Goal: Use online tool/utility: Utilize a website feature to perform a specific function

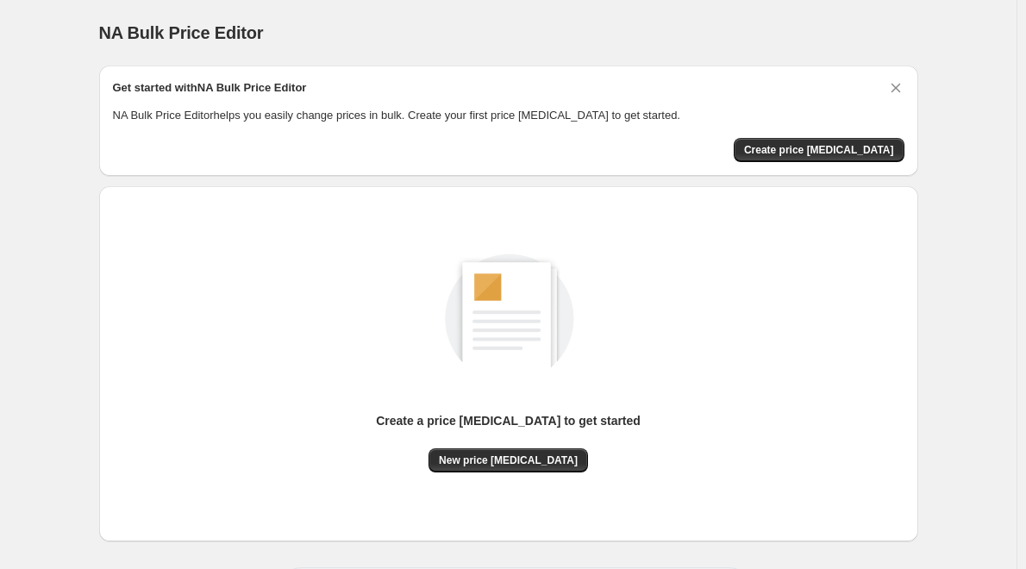
click at [836, 136] on div "Get started with NA Bulk Price Editor NA Bulk Price Editor helps you easily cha…" at bounding box center [509, 120] width 792 height 83
click at [836, 146] on span "Create price [MEDICAL_DATA]" at bounding box center [819, 150] width 150 height 14
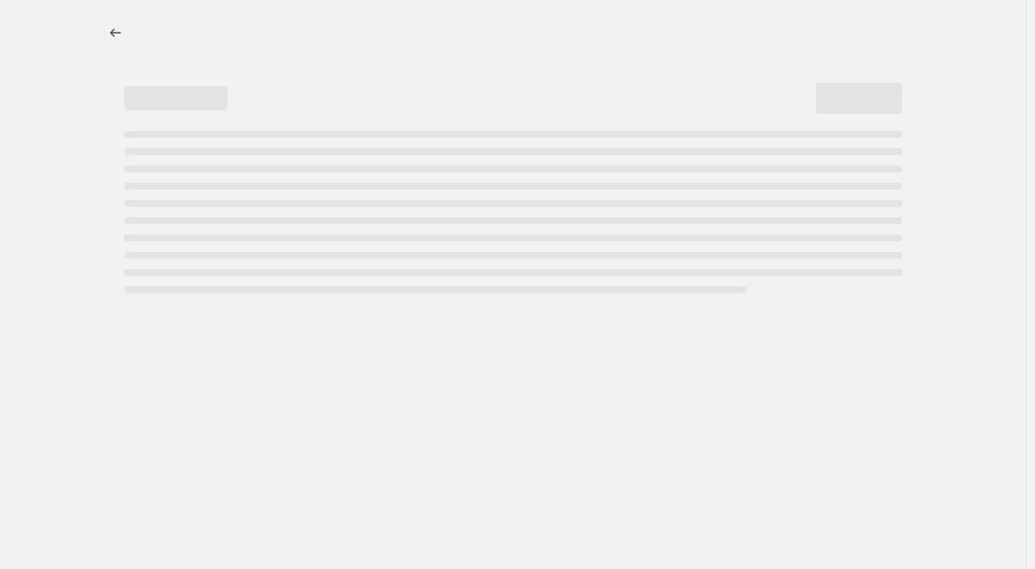
select select "percentage"
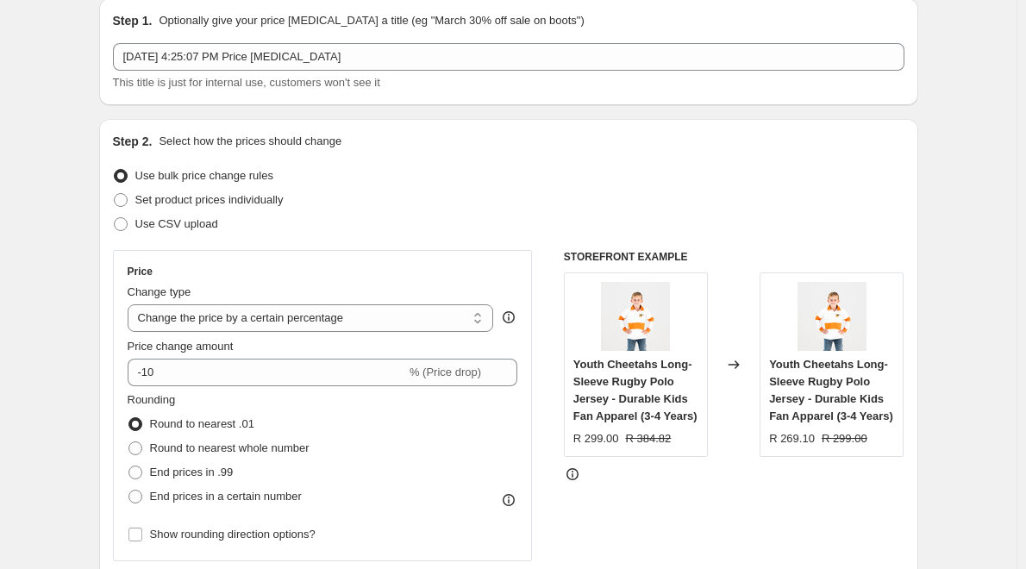
scroll to position [86, 0]
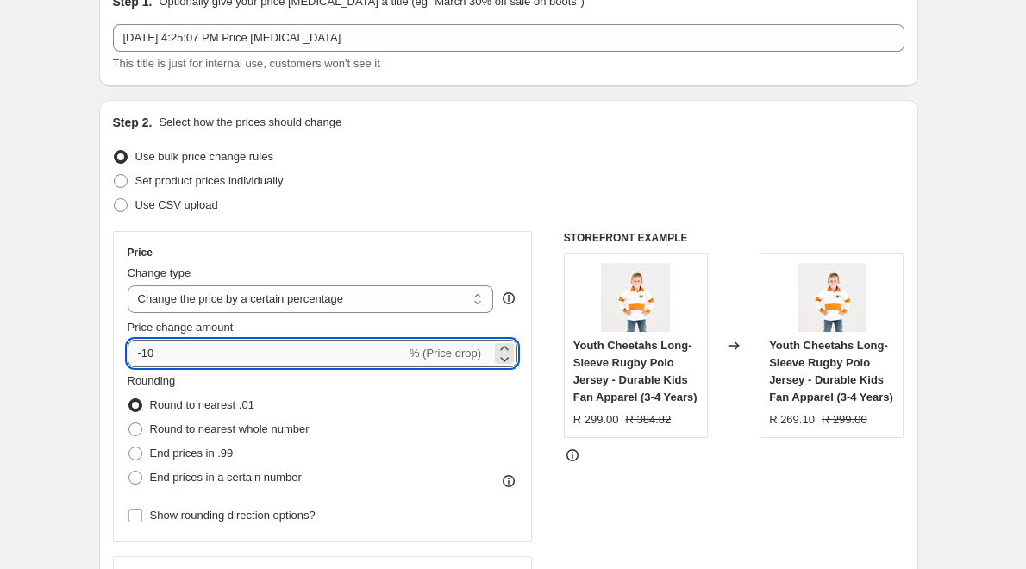
drag, startPoint x: 159, startPoint y: 360, endPoint x: 148, endPoint y: 354, distance: 12.0
click at [148, 354] on input "-10" at bounding box center [267, 354] width 279 height 28
type input "-40"
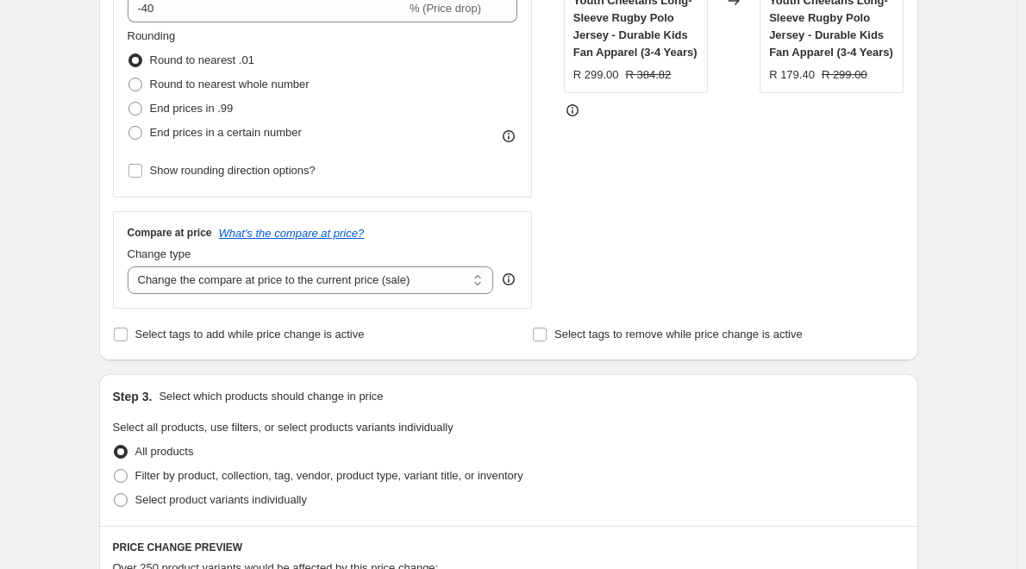
scroll to position [517, 0]
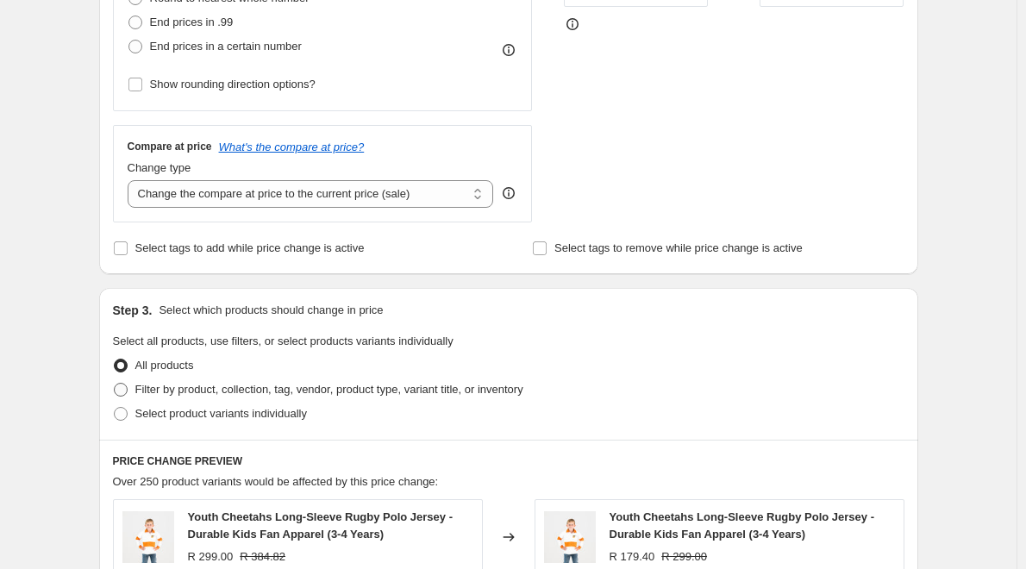
click at [127, 391] on span at bounding box center [121, 390] width 14 height 14
click at [115, 384] on input "Filter by product, collection, tag, vendor, product type, variant title, or inv…" at bounding box center [114, 383] width 1 height 1
radio input "true"
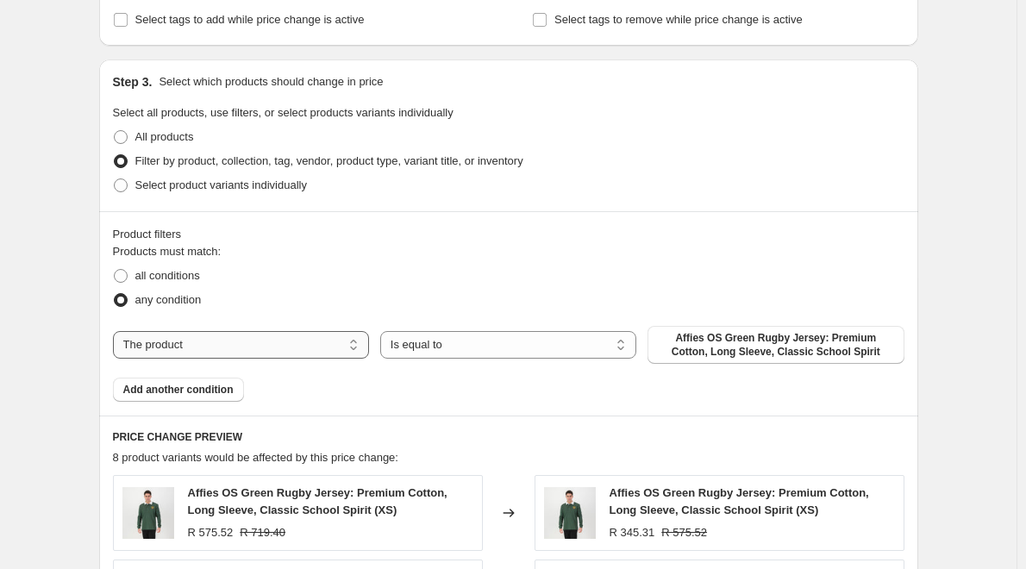
scroll to position [776, 0]
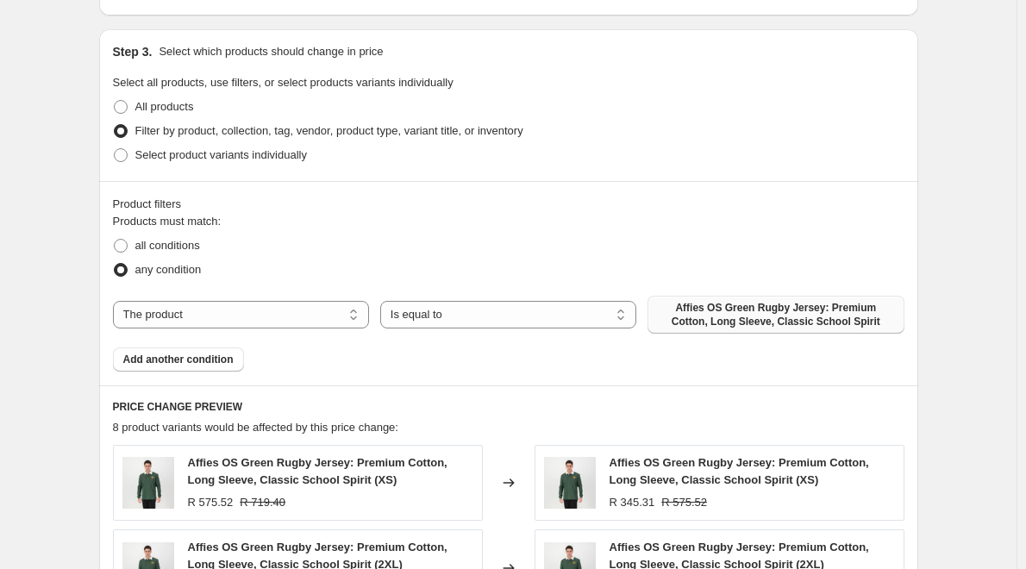
click at [736, 326] on span "Affies OS Green Rugby Jersey: Premium Cotton, Long Sleeve, Classic School Spirit" at bounding box center [775, 315] width 235 height 28
click at [227, 314] on select "The product The product's collection The product's tag The product's vendor The…" at bounding box center [241, 315] width 256 height 28
click at [122, 247] on span at bounding box center [121, 246] width 14 height 14
click at [115, 240] on input "all conditions" at bounding box center [114, 239] width 1 height 1
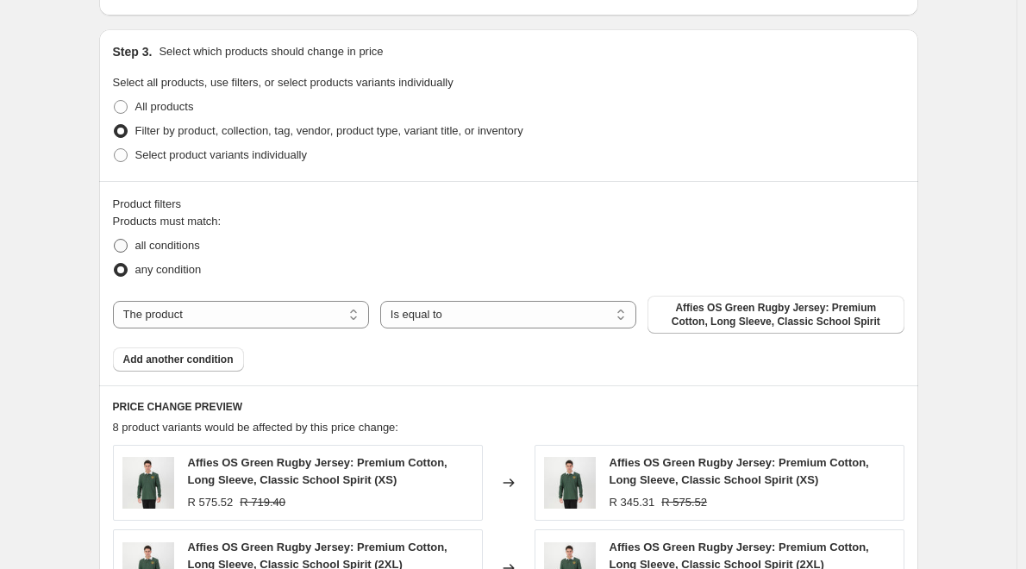
radio input "true"
click at [312, 304] on select "The product The product's collection The product's tag The product's vendor The…" at bounding box center [241, 315] width 256 height 28
select select "collection"
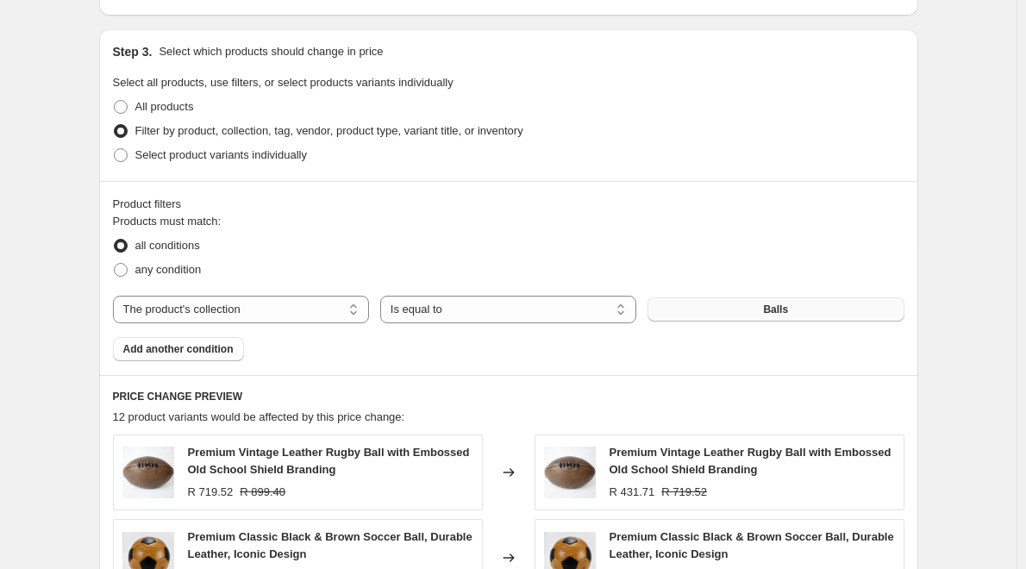
click at [761, 305] on button "Balls" at bounding box center [776, 309] width 256 height 24
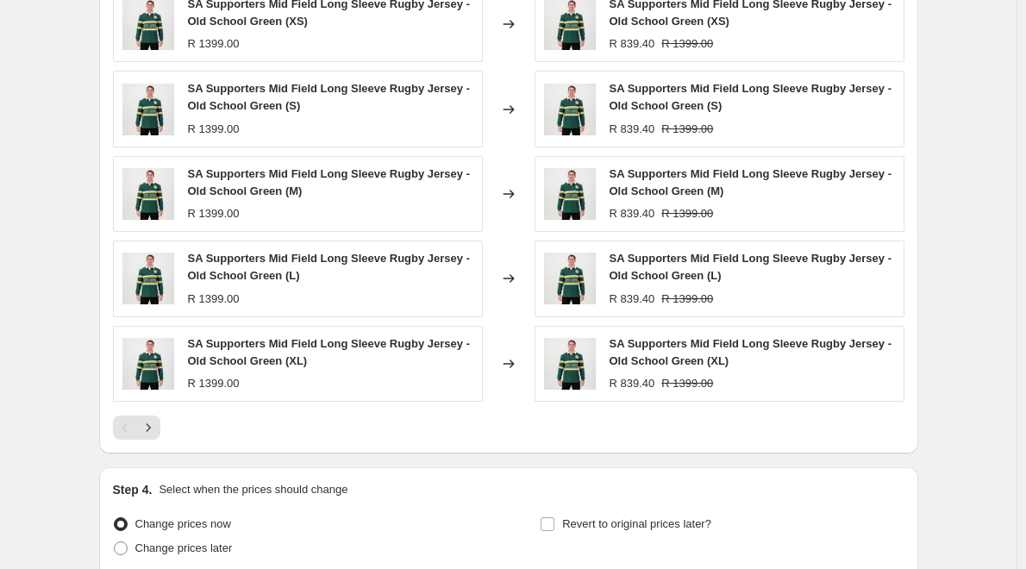
scroll to position [1377, 0]
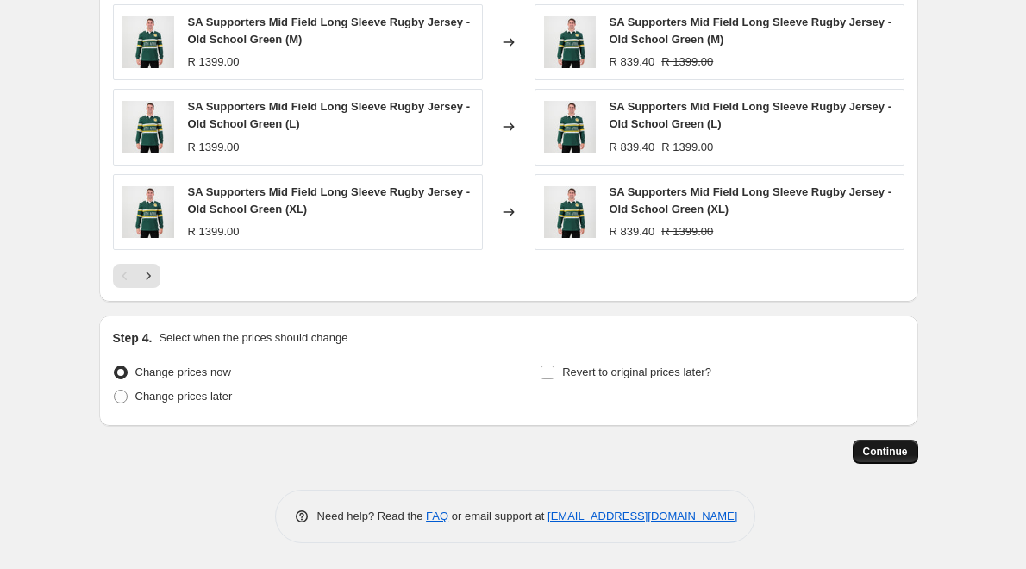
click at [870, 450] on span "Continue" at bounding box center [885, 452] width 45 height 14
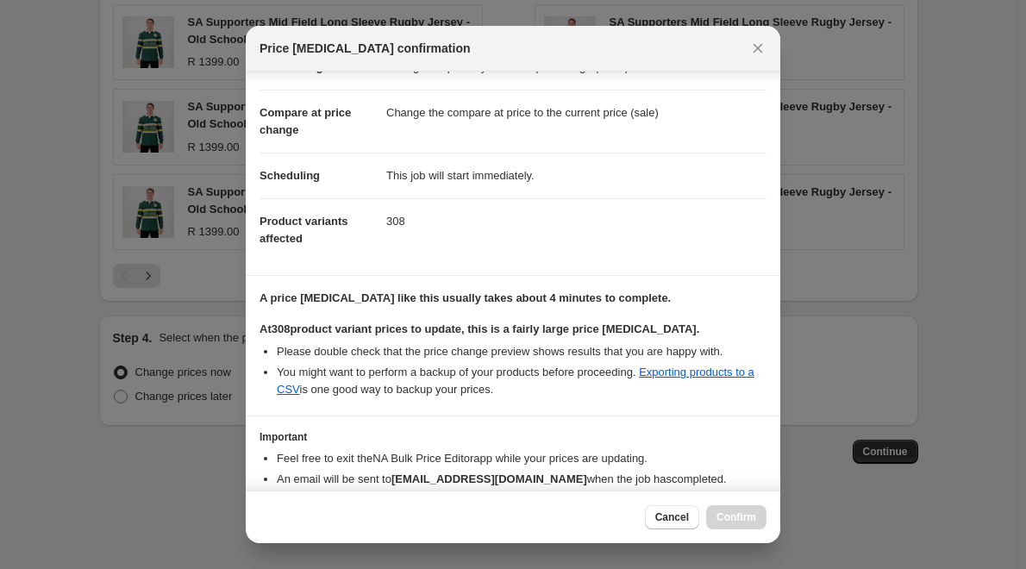
scroll to position [146, 0]
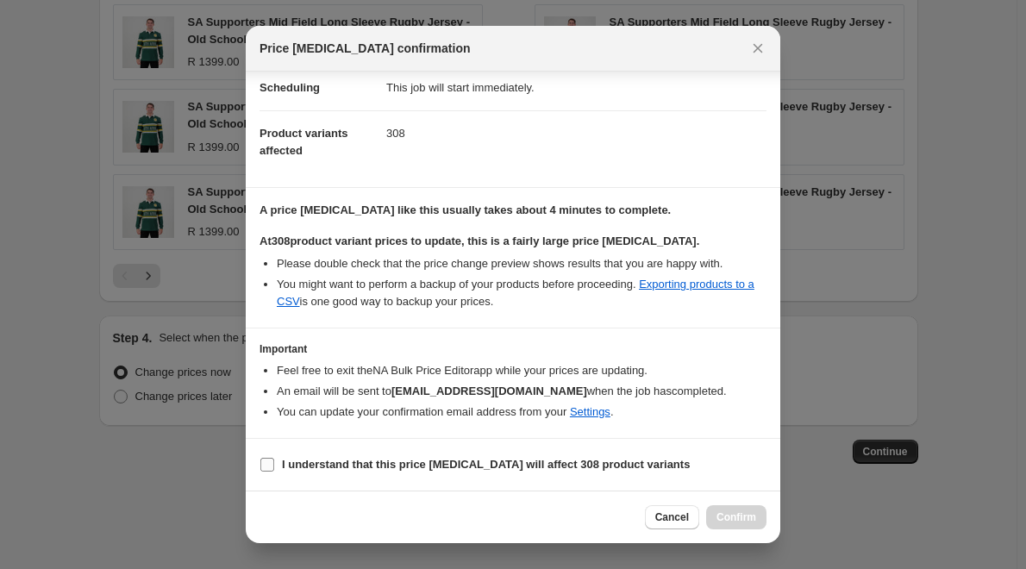
click at [269, 466] on input "I understand that this price [MEDICAL_DATA] will affect 308 product variants" at bounding box center [267, 465] width 14 height 14
checkbox input "true"
click at [731, 524] on button "Confirm" at bounding box center [736, 517] width 60 height 24
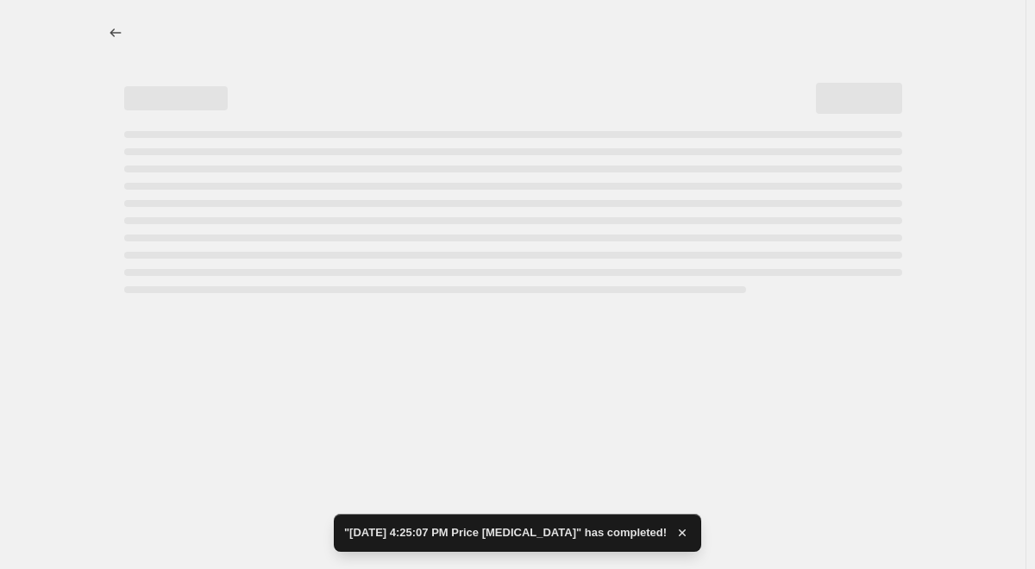
select select "percentage"
select select "collection"
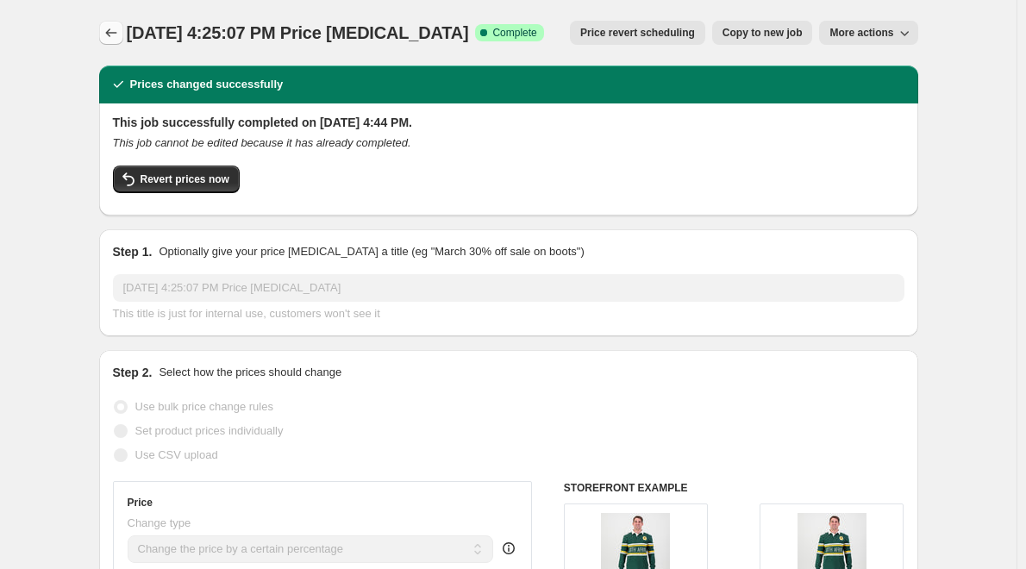
click at [110, 36] on icon "Price change jobs" at bounding box center [111, 32] width 17 height 17
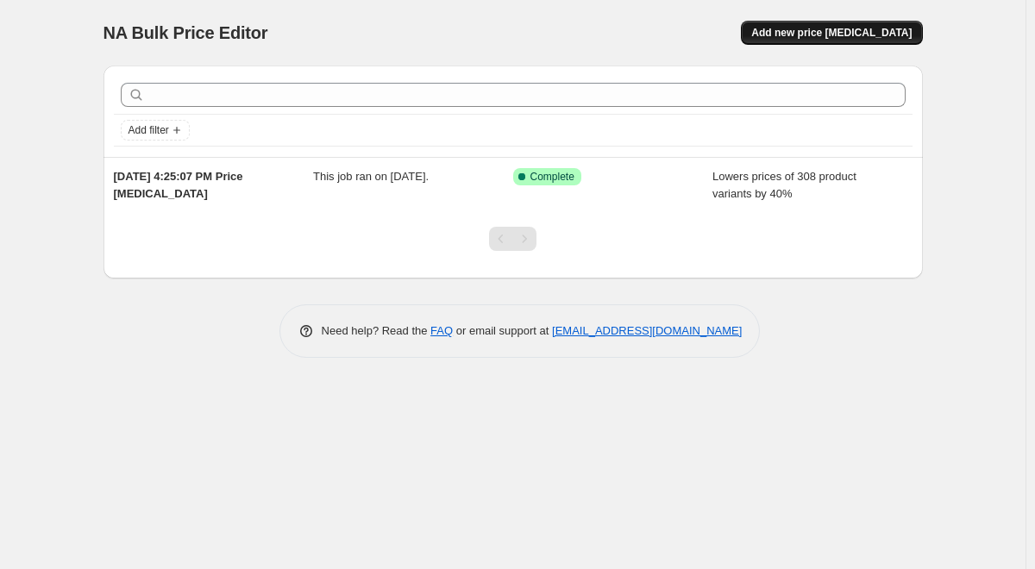
click at [811, 39] on span "Add new price [MEDICAL_DATA]" at bounding box center [831, 33] width 160 height 14
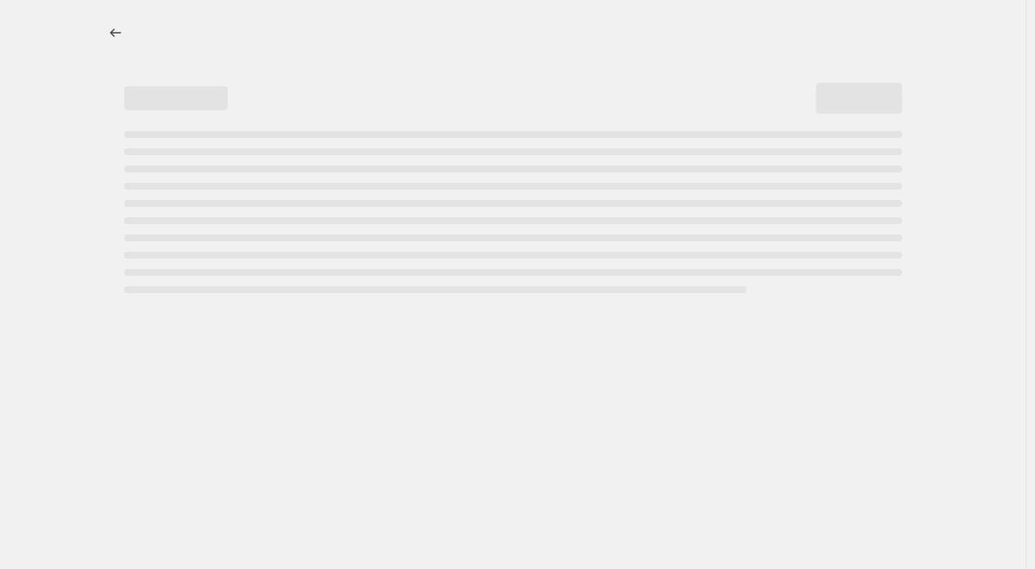
select select "percentage"
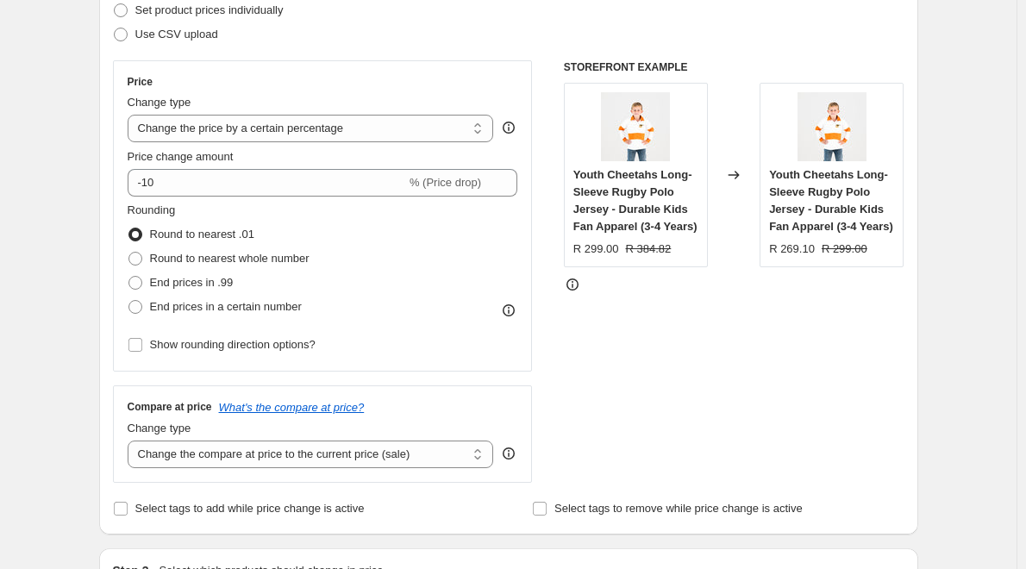
scroll to position [259, 0]
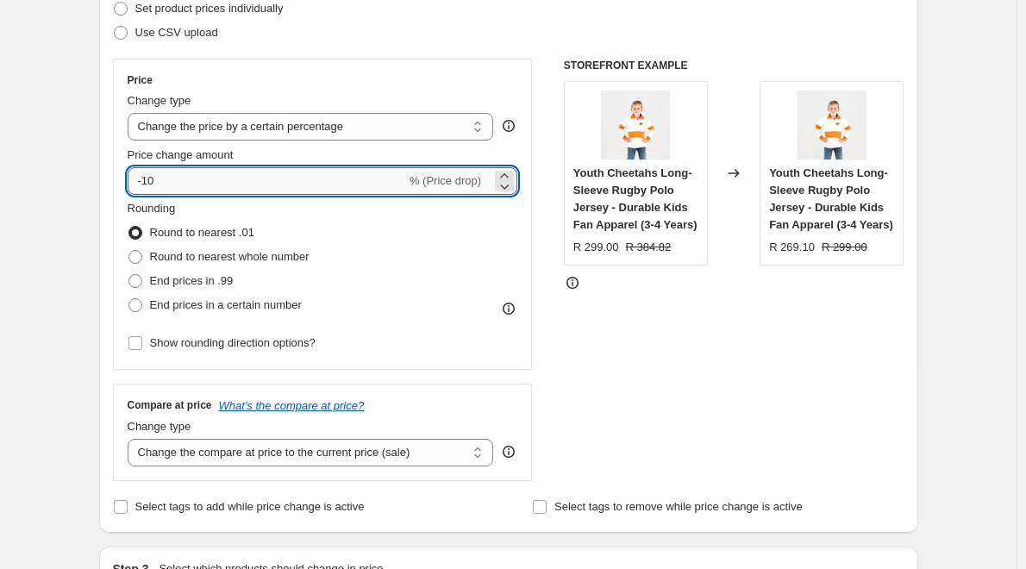
click at [153, 179] on input "-10" at bounding box center [267, 181] width 279 height 28
type input "-20"
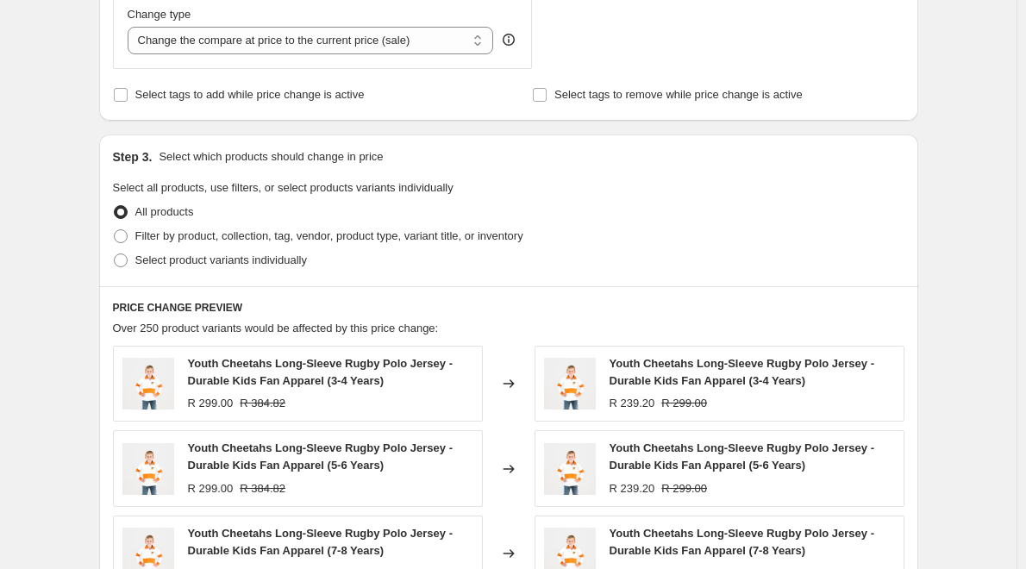
scroll to position [690, 0]
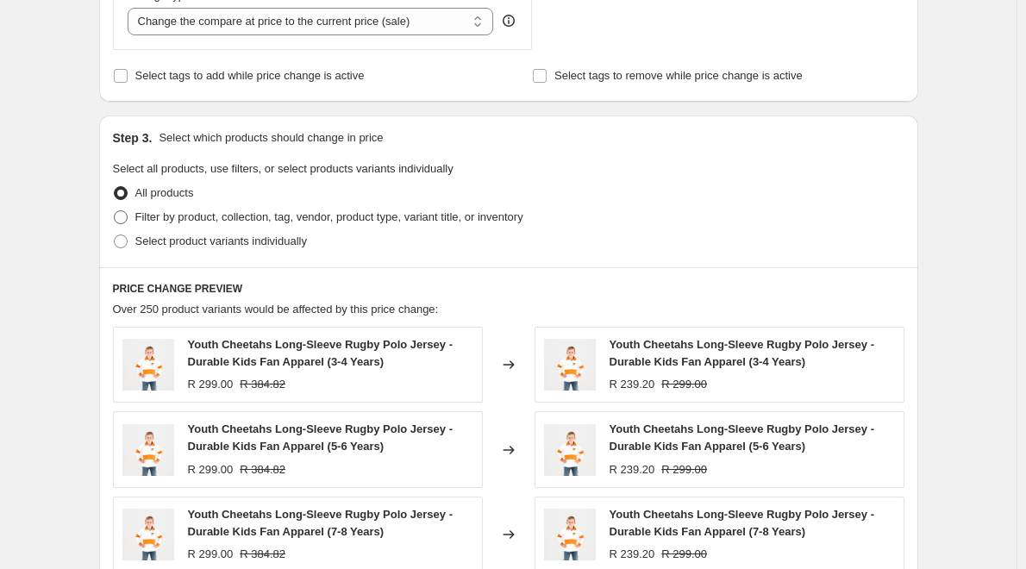
click at [123, 224] on span at bounding box center [121, 217] width 14 height 14
click at [115, 211] on input "Filter by product, collection, tag, vendor, product type, variant title, or inv…" at bounding box center [114, 210] width 1 height 1
radio input "true"
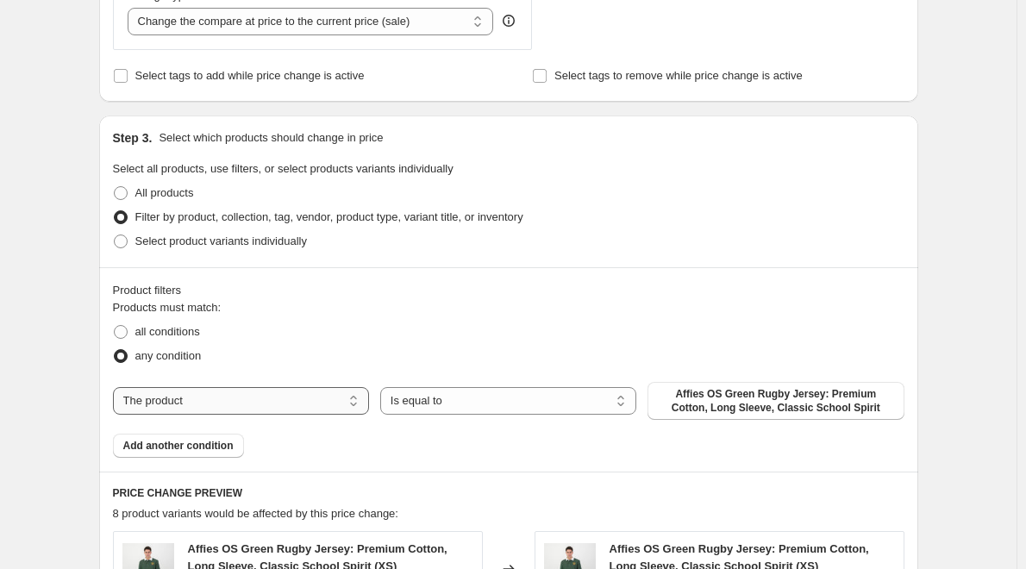
click at [303, 405] on select "The product The product's collection The product's tag The product's vendor The…" at bounding box center [241, 401] width 256 height 28
select select "collection"
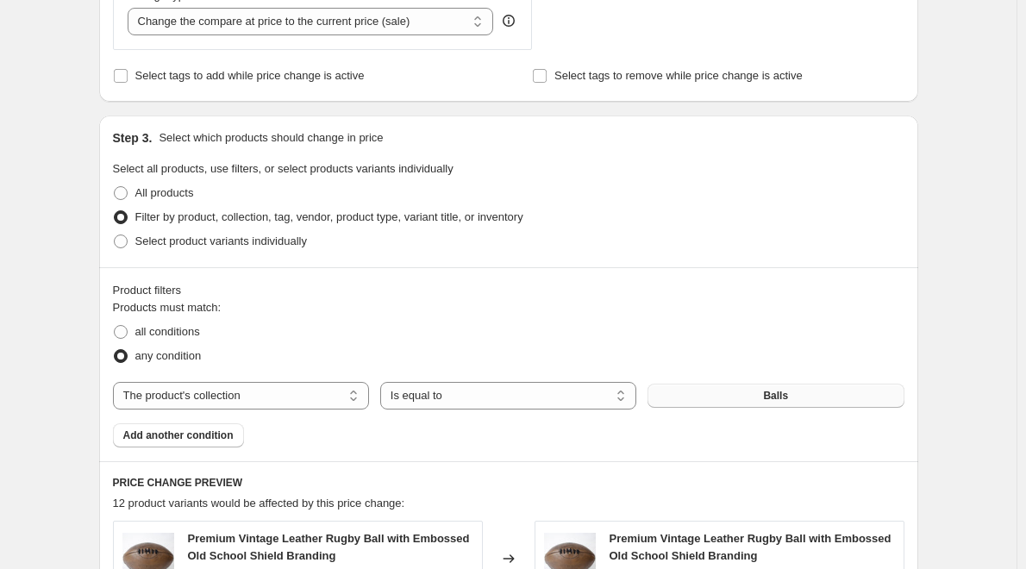
click at [713, 397] on button "Balls" at bounding box center [776, 396] width 256 height 24
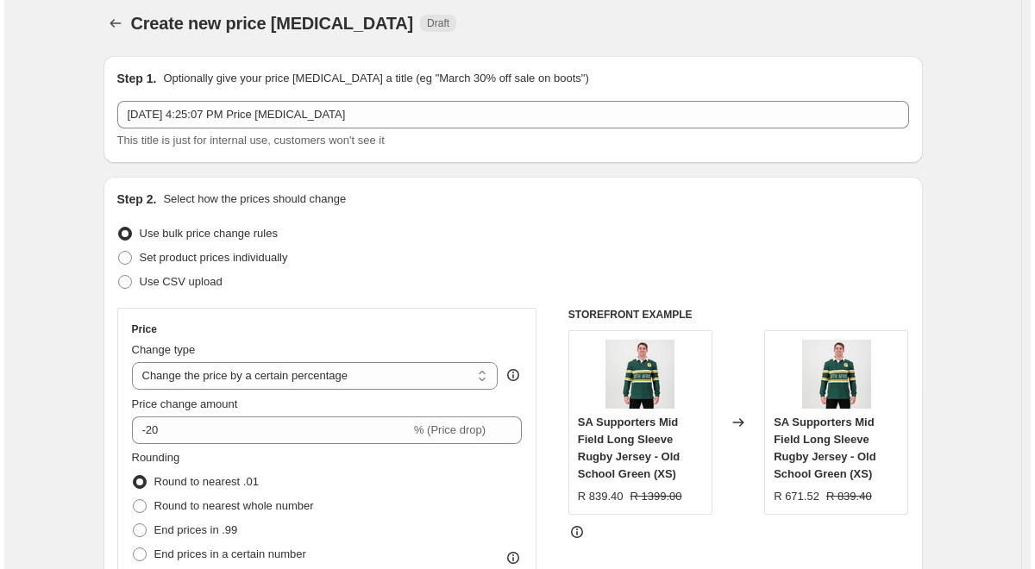
scroll to position [0, 0]
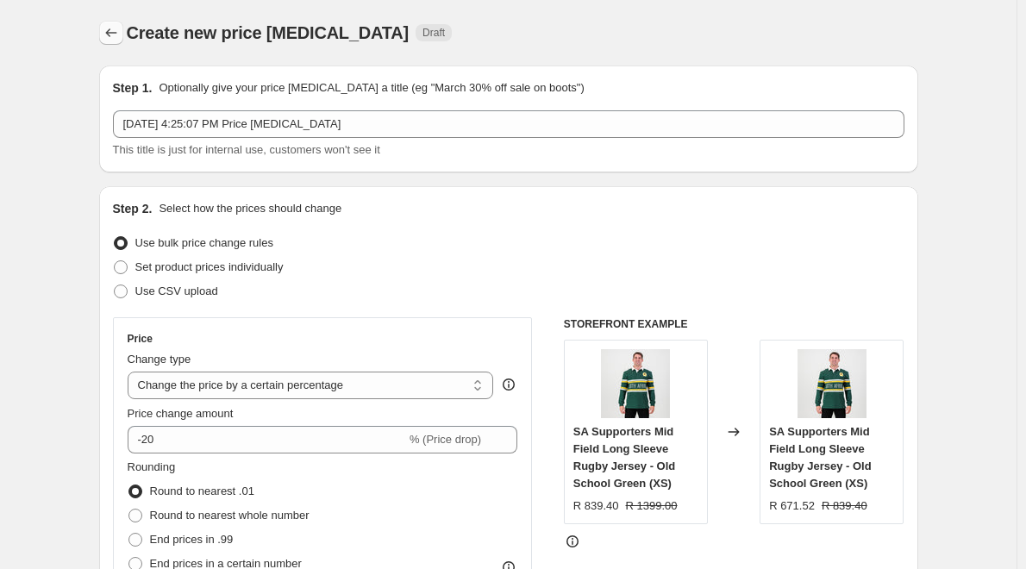
click at [113, 34] on icon "Price change jobs" at bounding box center [110, 32] width 11 height 9
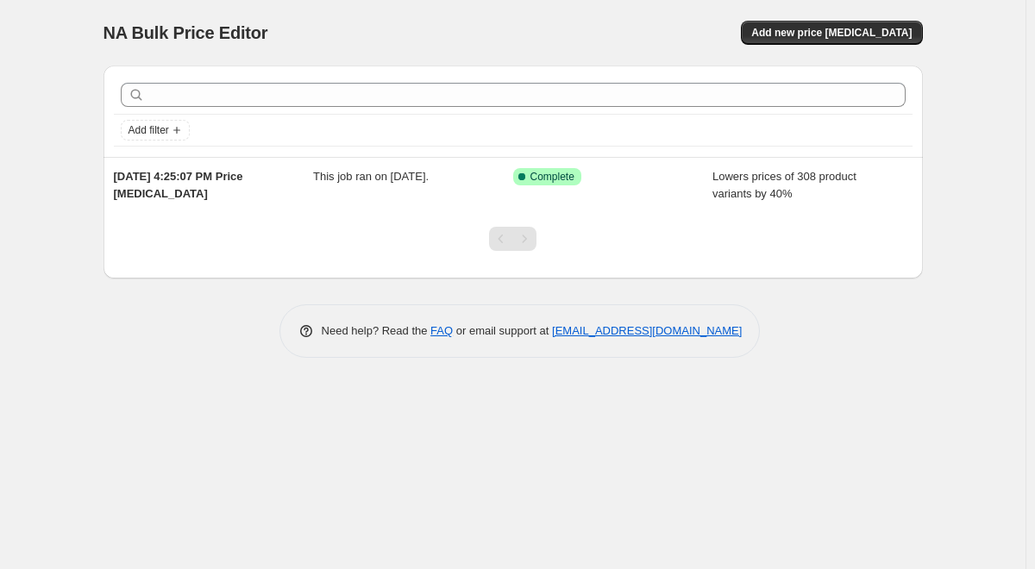
click at [291, 397] on div "NA Bulk Price Editor. This page is ready NA Bulk Price Editor Add new price [ME…" at bounding box center [512, 284] width 1025 height 569
